Goal: Task Accomplishment & Management: Manage account settings

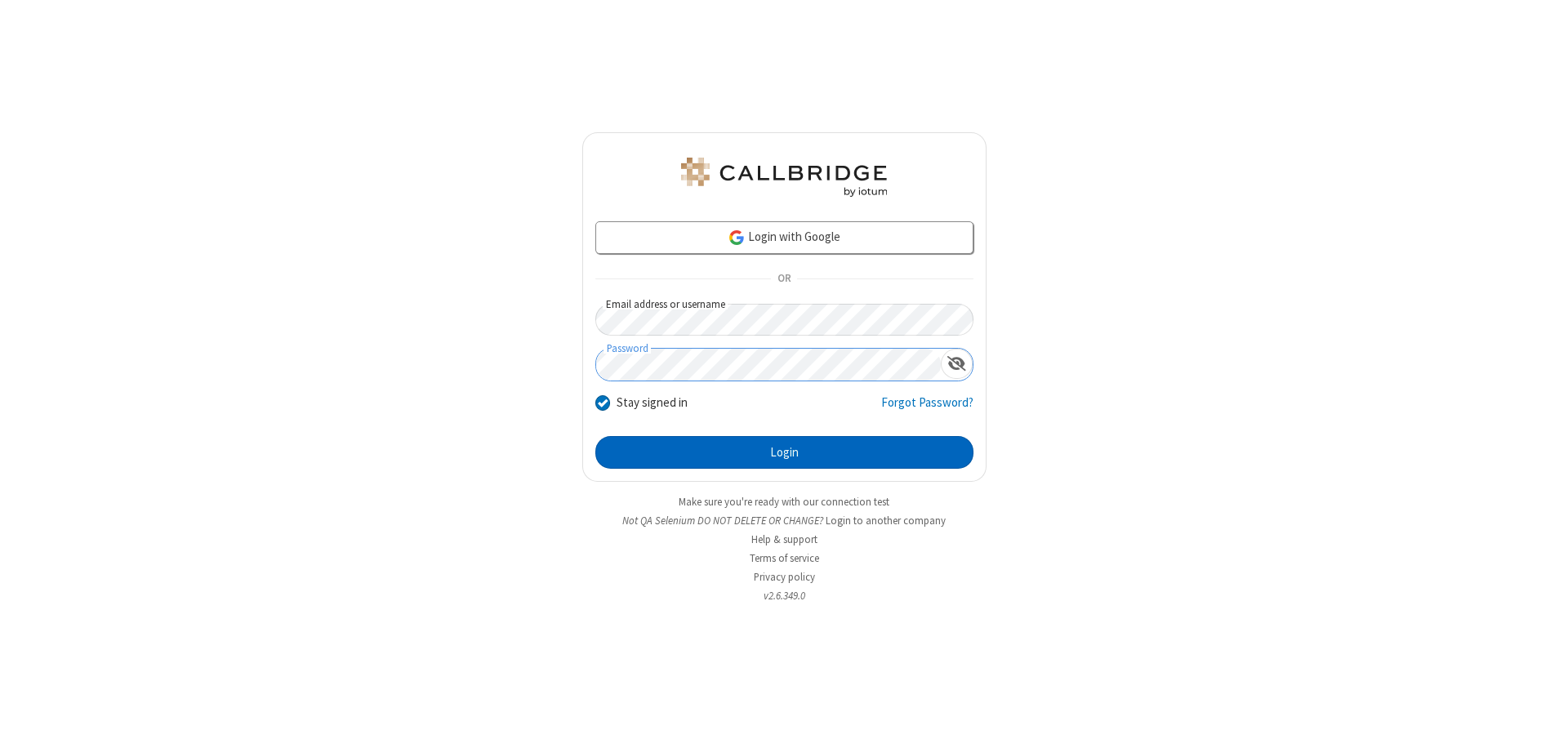
click at [784, 453] on button "Login" at bounding box center [784, 452] width 378 height 33
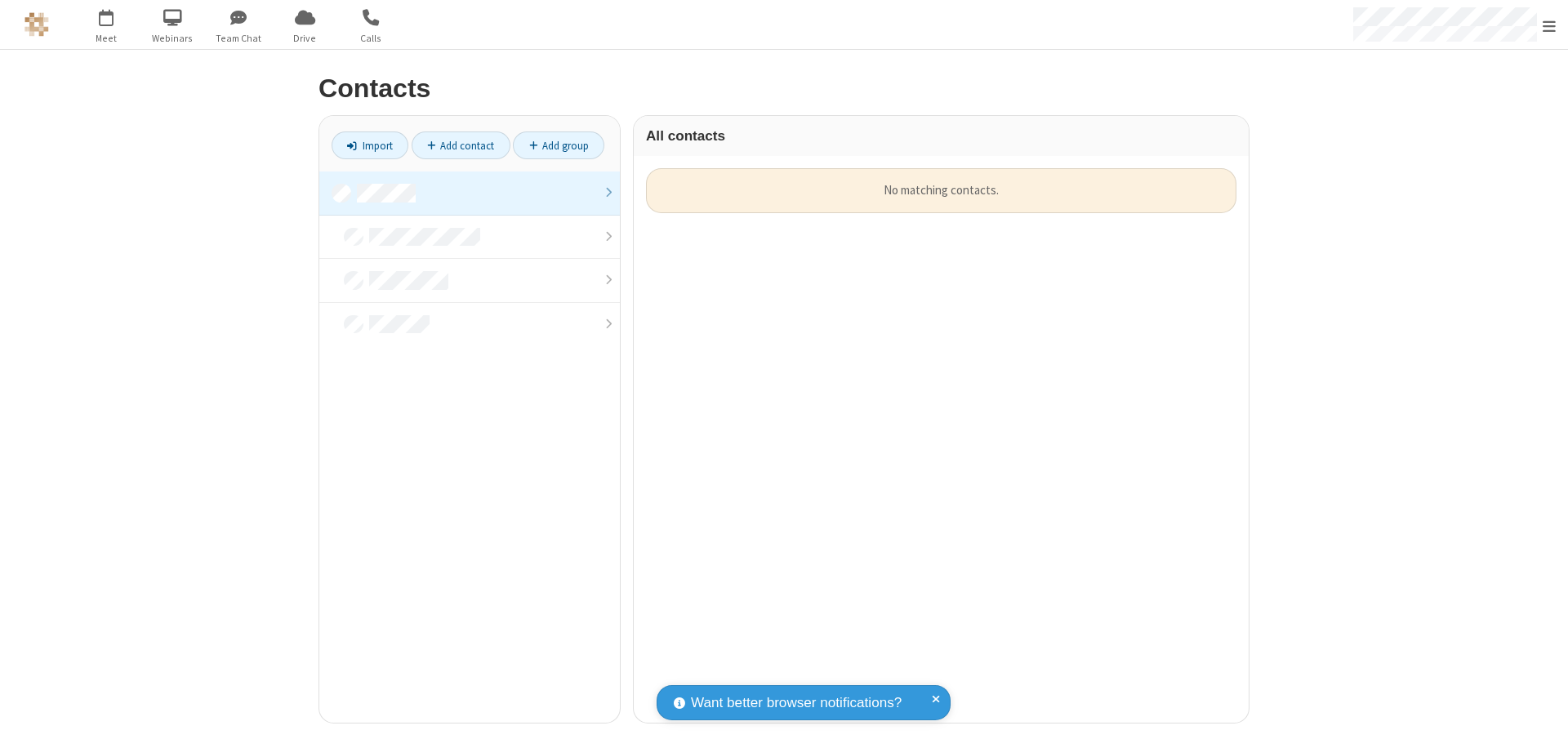
scroll to position [554, 603]
click at [469, 193] on link at bounding box center [469, 194] width 300 height 44
click at [460, 145] on link "Add contact" at bounding box center [461, 145] width 99 height 28
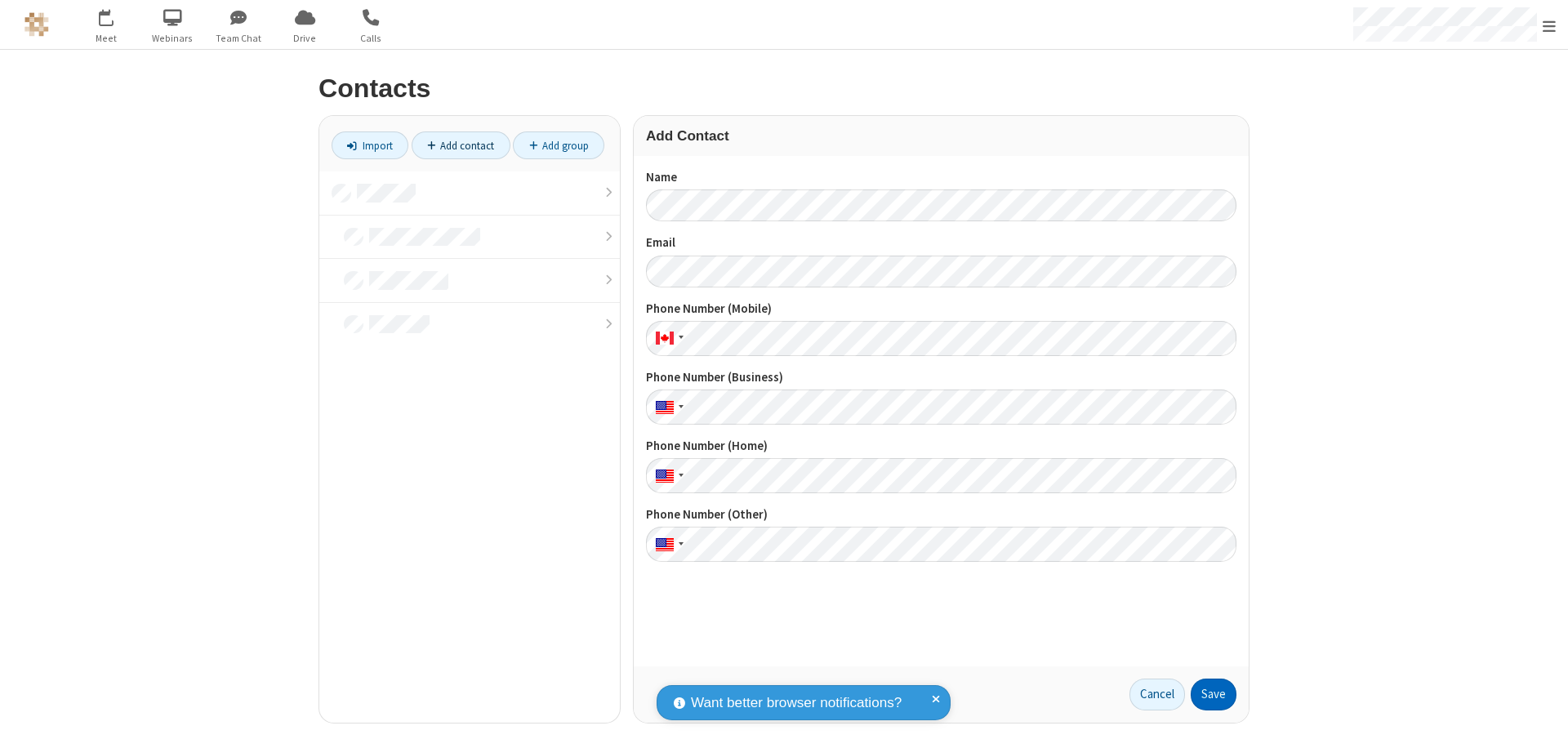
click at [1213, 694] on button "Save" at bounding box center [1213, 695] width 45 height 33
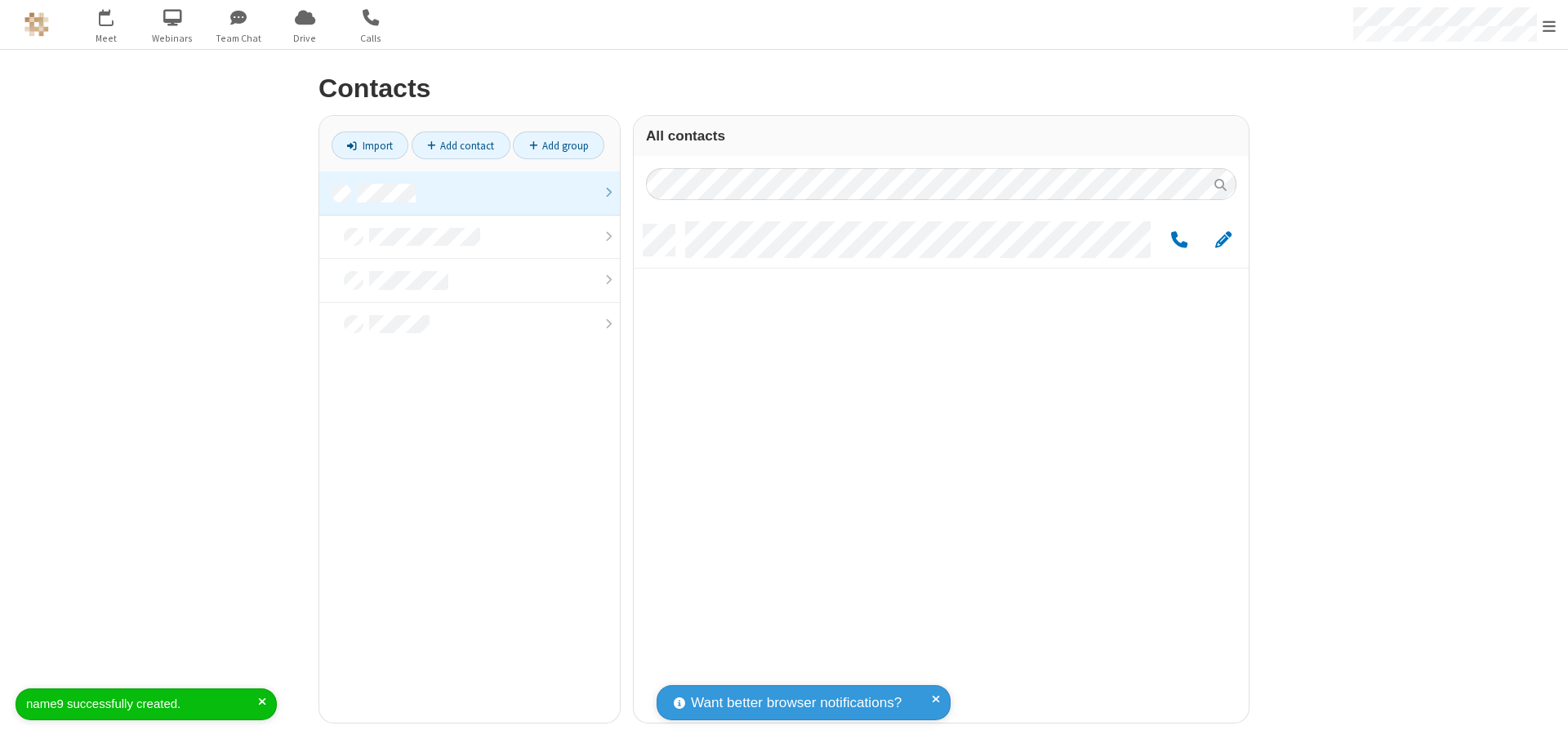
scroll to position [498, 603]
